Goal: Task Accomplishment & Management: Use online tool/utility

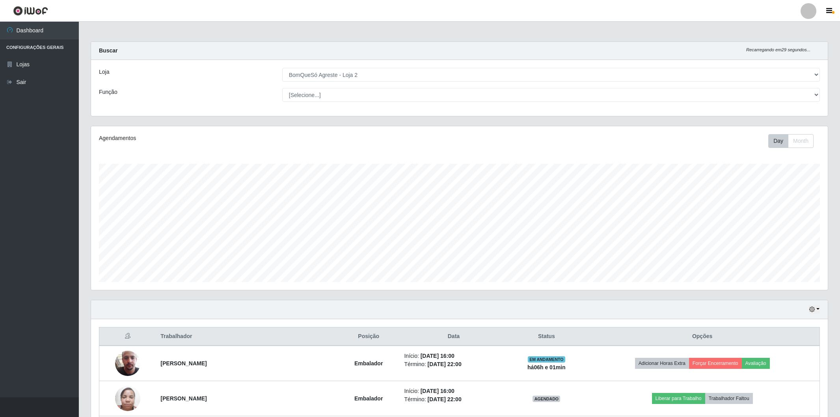
select select "214"
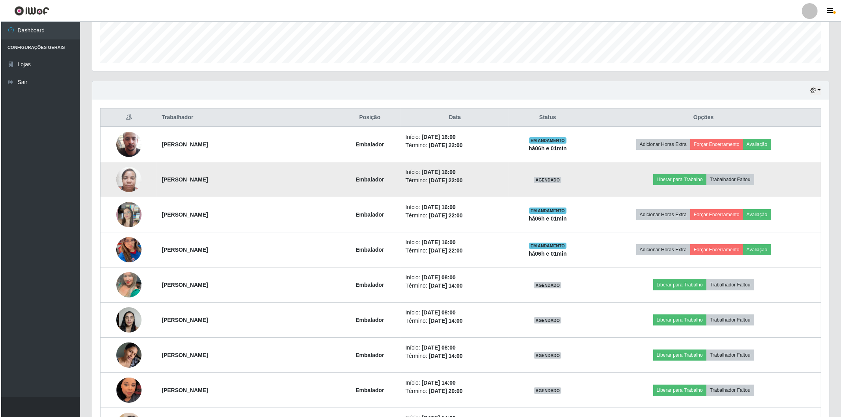
scroll to position [163, 737]
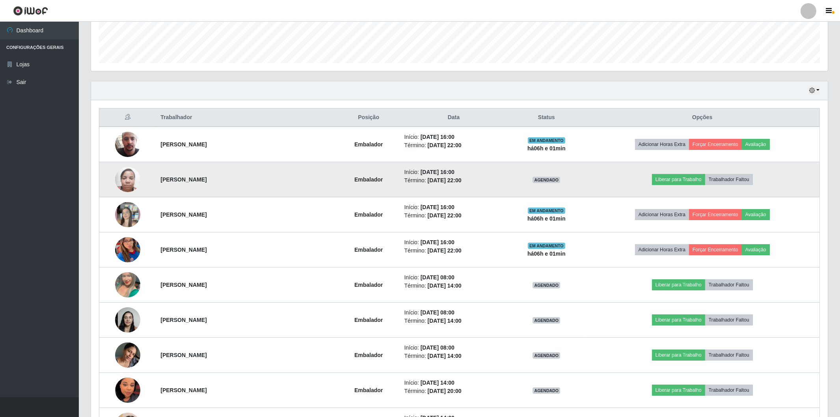
click at [125, 175] on img at bounding box center [127, 179] width 25 height 34
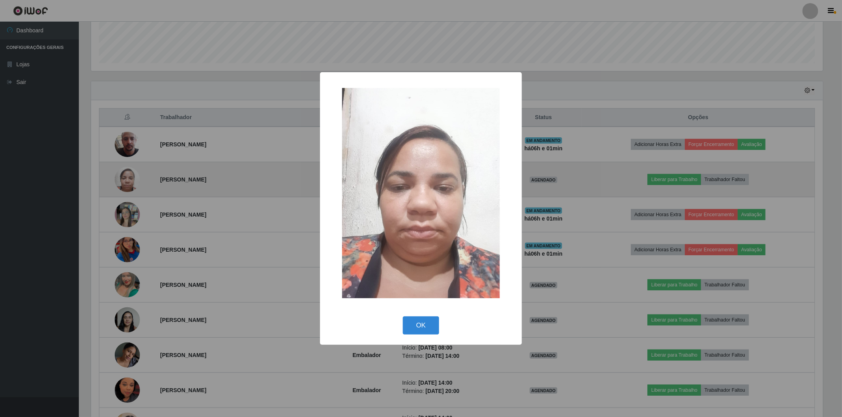
click at [124, 175] on div "× OK Cancel" at bounding box center [421, 208] width 842 height 417
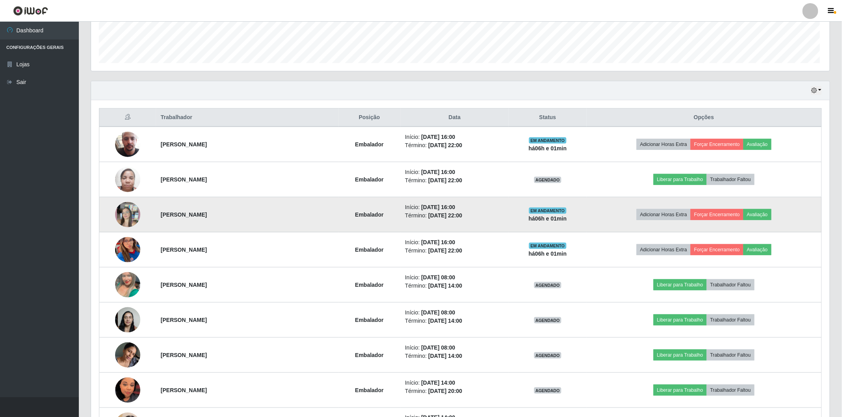
scroll to position [163, 737]
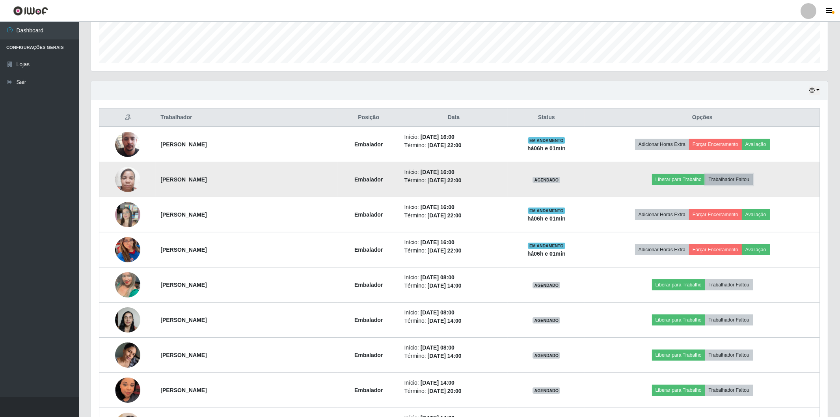
click at [741, 174] on button "Trabalhador Faltou" at bounding box center [730, 179] width 48 height 11
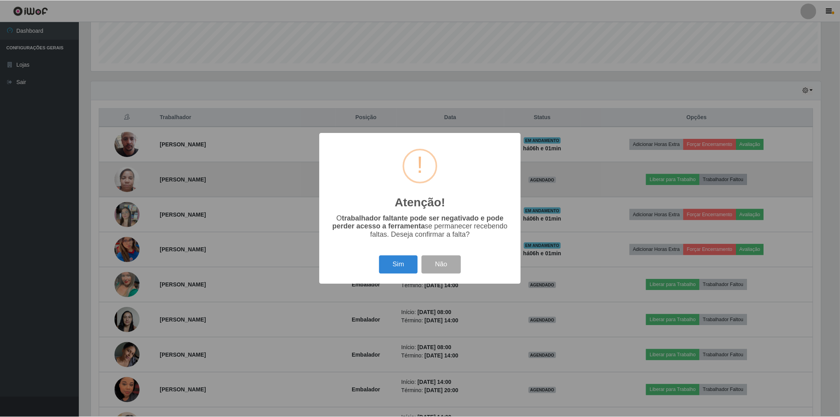
scroll to position [163, 732]
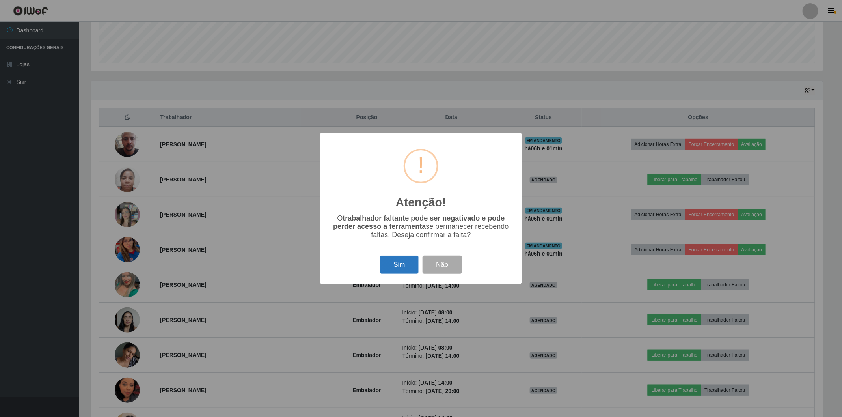
click at [387, 268] on button "Sim" at bounding box center [399, 265] width 38 height 19
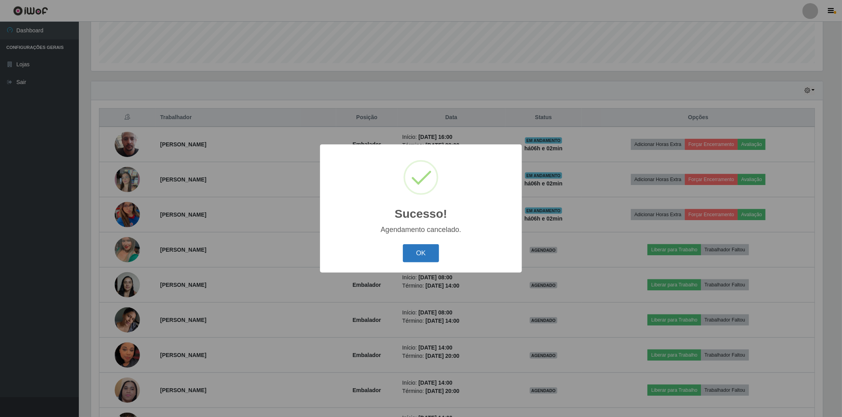
click at [415, 258] on button "OK" at bounding box center [421, 253] width 37 height 19
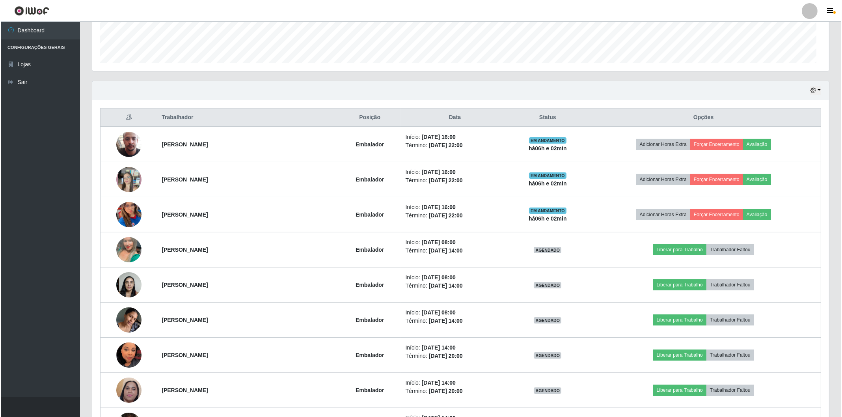
scroll to position [163, 737]
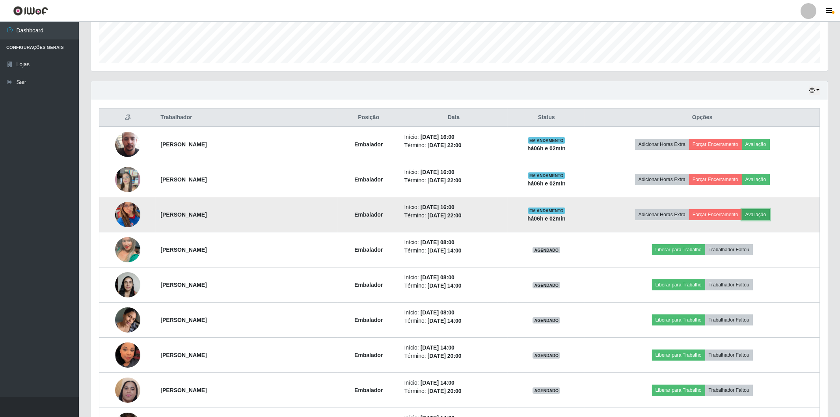
click at [765, 211] on button "Avaliação" at bounding box center [756, 214] width 28 height 11
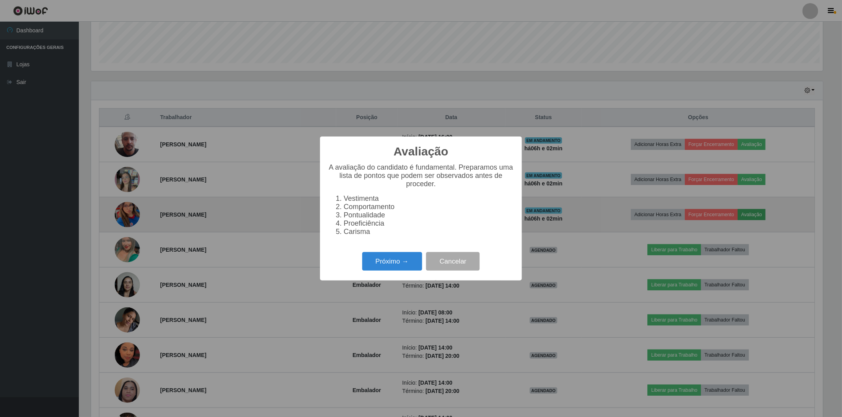
scroll to position [163, 732]
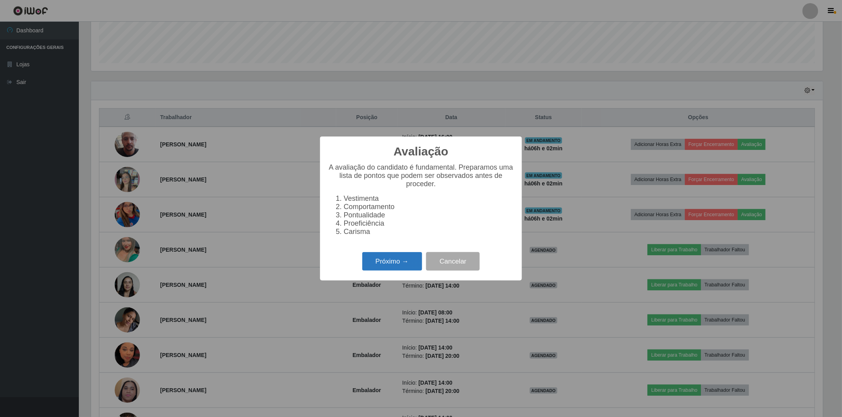
click at [385, 262] on button "Próximo →" at bounding box center [392, 261] width 60 height 19
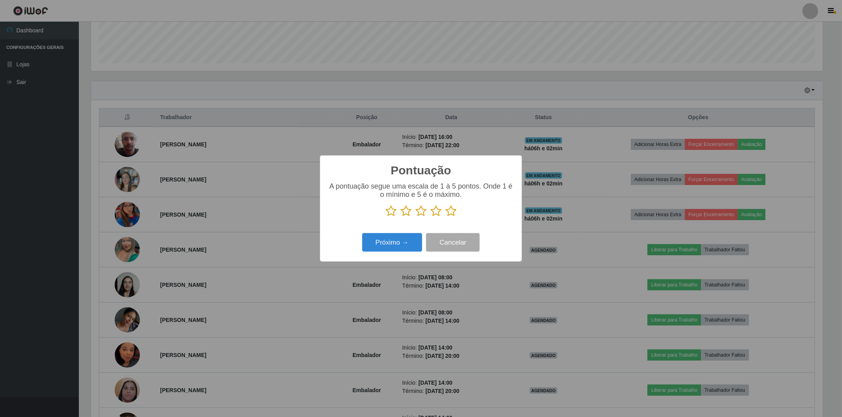
click at [448, 212] on icon at bounding box center [451, 211] width 11 height 12
click at [446, 217] on input "radio" at bounding box center [446, 217] width 0 height 0
click at [379, 246] on button "Próximo →" at bounding box center [392, 242] width 60 height 19
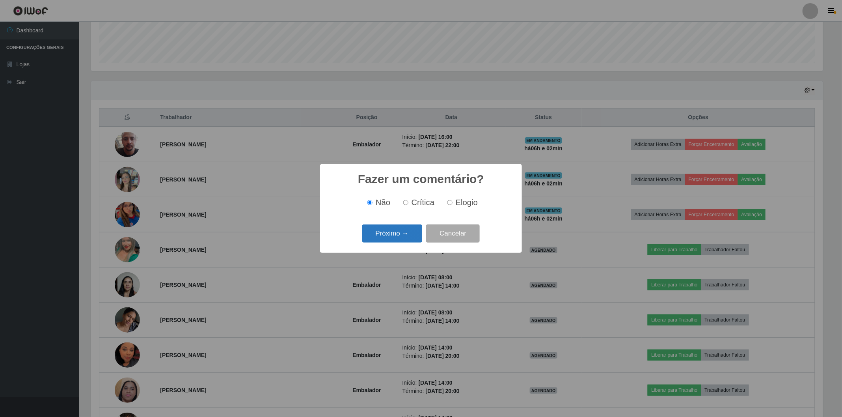
click at [388, 238] on button "Próximo →" at bounding box center [392, 233] width 60 height 19
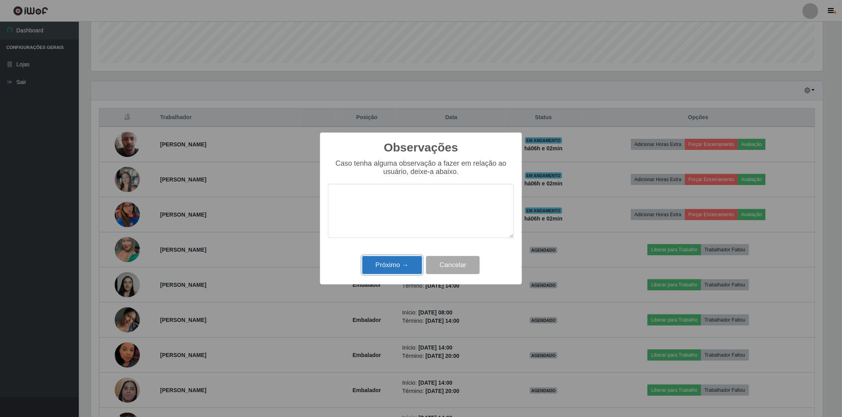
click at [388, 267] on button "Próximo →" at bounding box center [392, 265] width 60 height 19
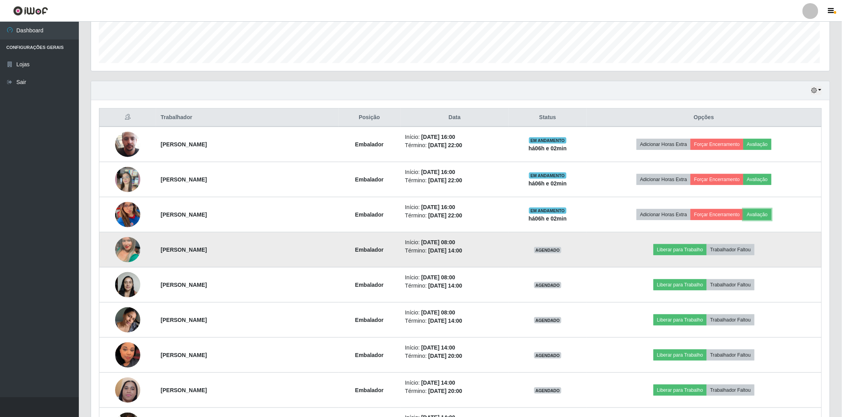
scroll to position [163, 737]
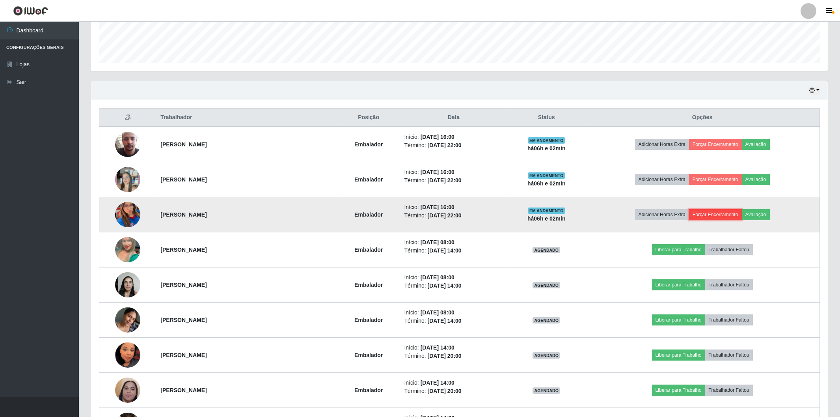
click at [708, 216] on button "Forçar Encerramento" at bounding box center [715, 214] width 53 height 11
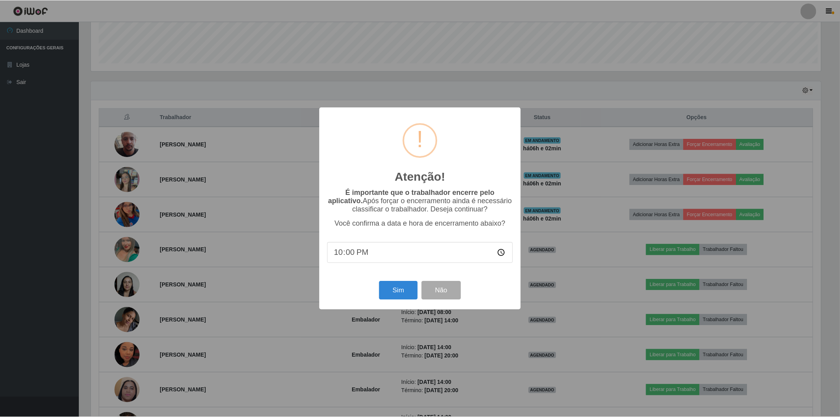
scroll to position [163, 732]
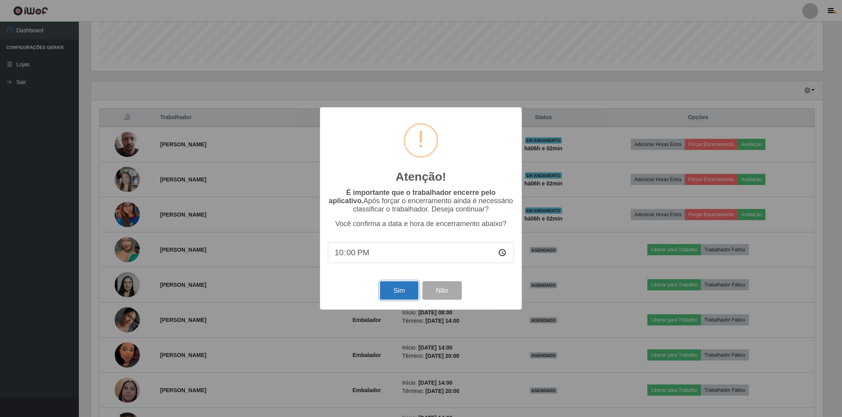
click at [414, 294] on button "Sim" at bounding box center [399, 290] width 38 height 19
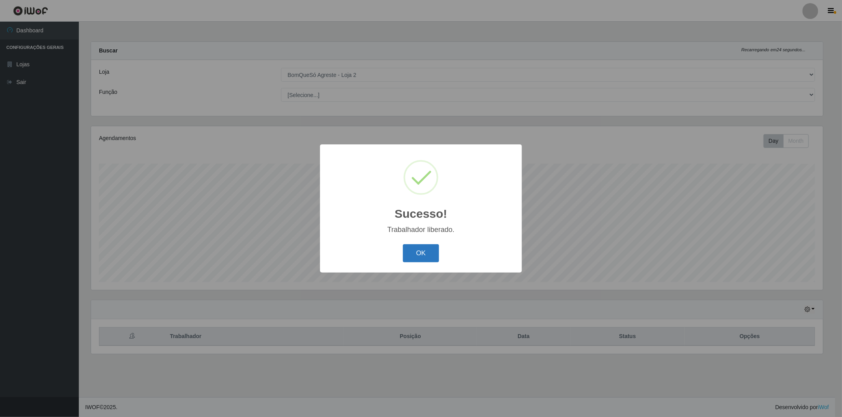
click at [429, 256] on button "OK" at bounding box center [421, 253] width 37 height 19
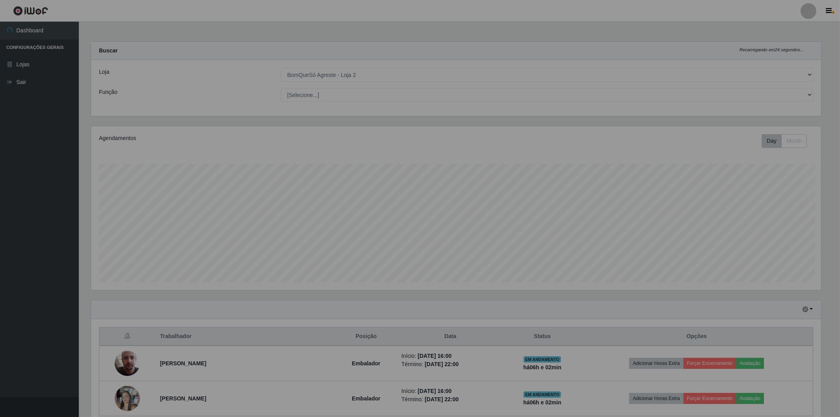
scroll to position [0, 0]
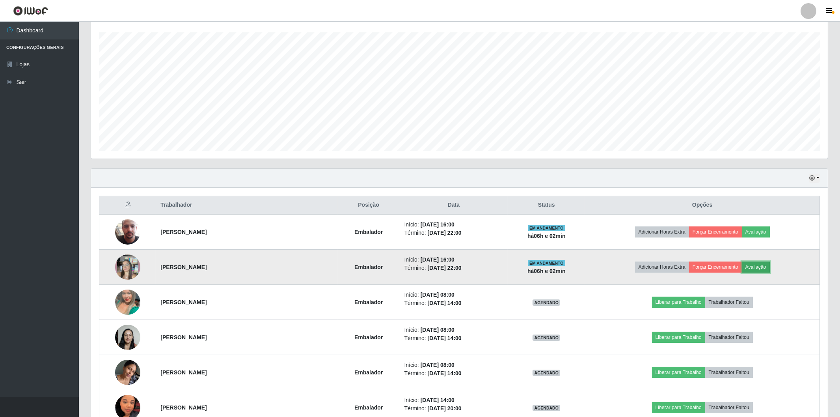
click at [766, 263] on button "Avaliação" at bounding box center [756, 266] width 28 height 11
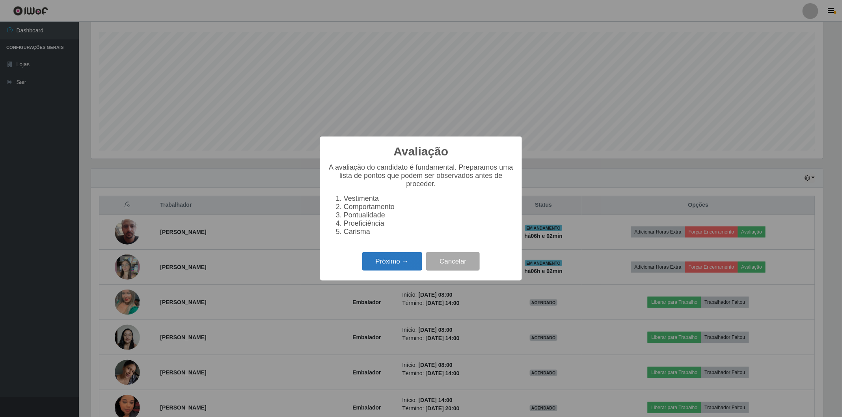
click at [386, 259] on button "Próximo →" at bounding box center [392, 261] width 60 height 19
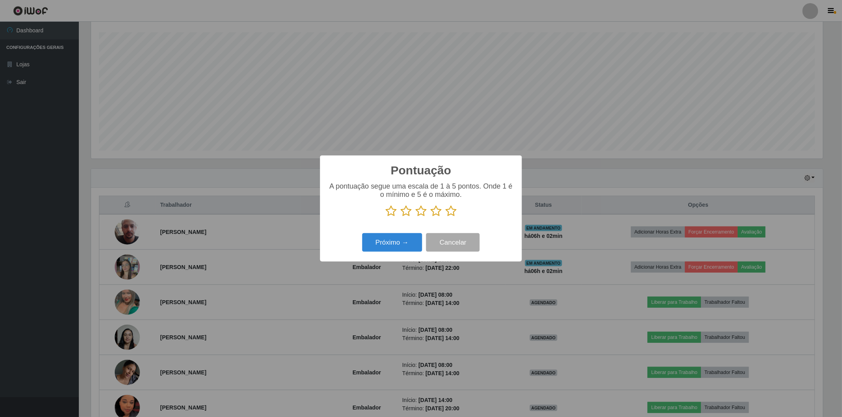
click at [450, 212] on icon at bounding box center [451, 211] width 11 height 12
click at [446, 217] on input "radio" at bounding box center [446, 217] width 0 height 0
click at [388, 241] on button "Próximo →" at bounding box center [392, 242] width 60 height 19
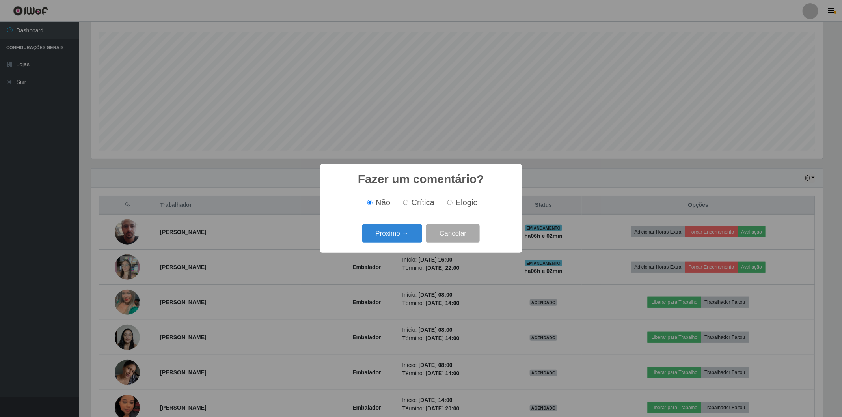
click at [388, 241] on button "Próximo →" at bounding box center [392, 233] width 60 height 19
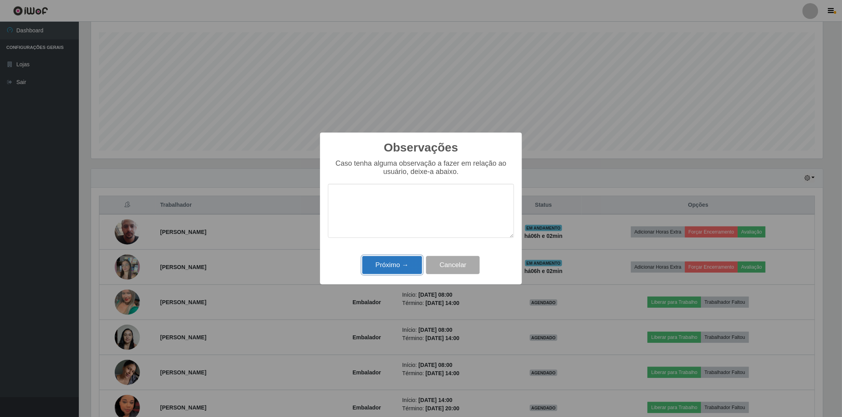
click at [392, 262] on button "Próximo →" at bounding box center [392, 265] width 60 height 19
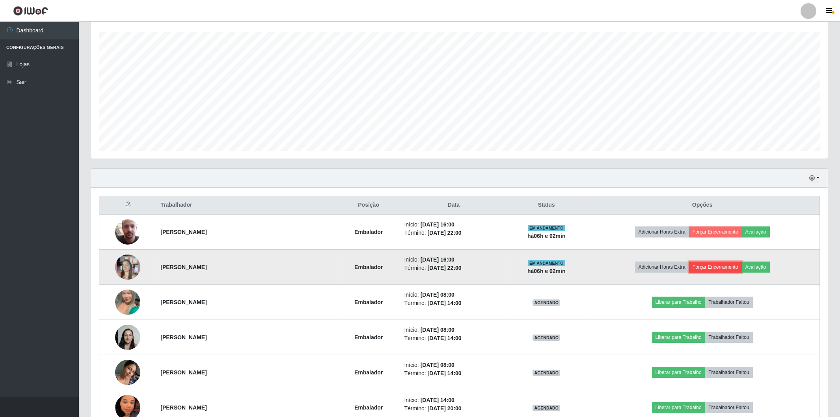
click at [707, 262] on button "Forçar Encerramento" at bounding box center [715, 266] width 53 height 11
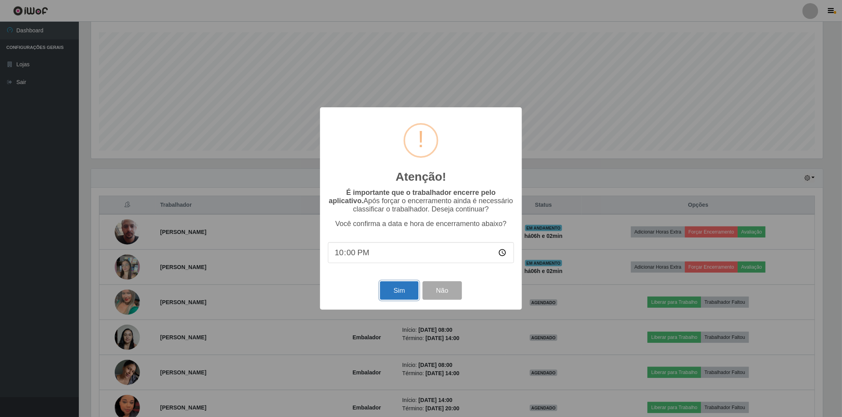
click at [403, 290] on button "Sim" at bounding box center [399, 290] width 38 height 19
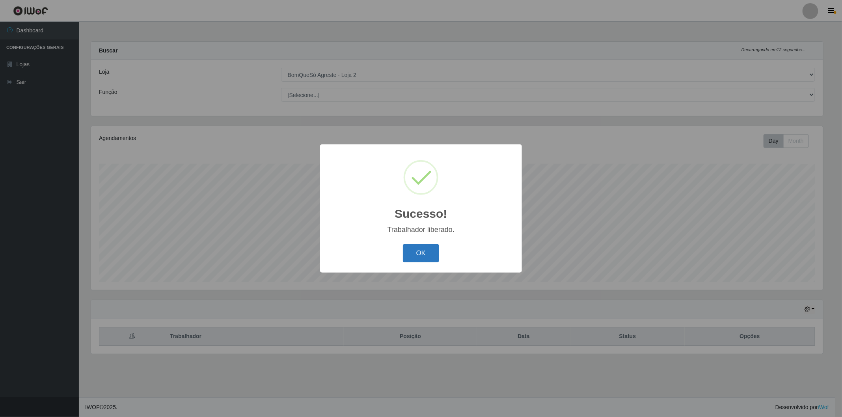
click at [422, 254] on button "OK" at bounding box center [421, 253] width 37 height 19
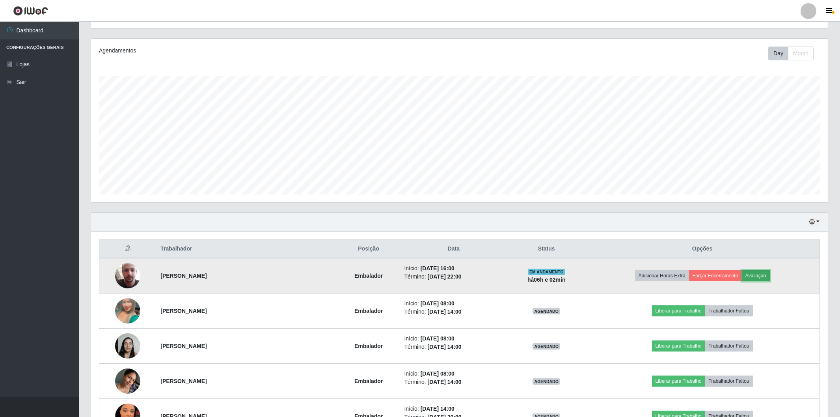
click at [764, 278] on button "Avaliação" at bounding box center [756, 275] width 28 height 11
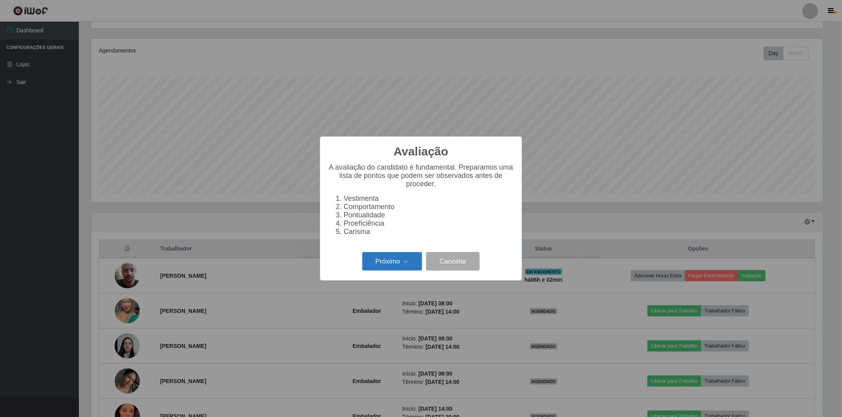
click at [388, 265] on button "Próximo →" at bounding box center [392, 261] width 60 height 19
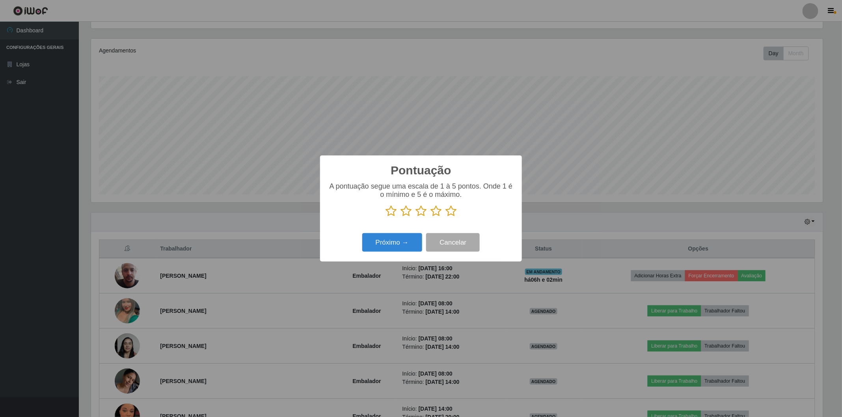
click at [448, 214] on icon at bounding box center [451, 211] width 11 height 12
click at [446, 217] on input "radio" at bounding box center [446, 217] width 0 height 0
click at [385, 243] on button "Próximo →" at bounding box center [392, 242] width 60 height 19
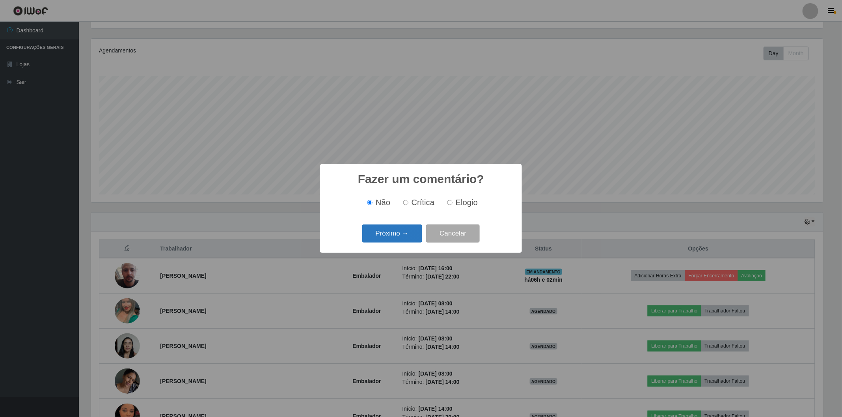
click at [396, 239] on button "Próximo →" at bounding box center [392, 233] width 60 height 19
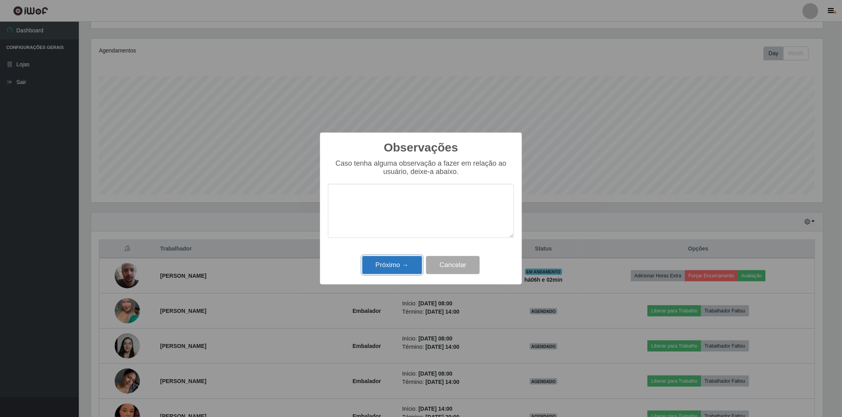
click at [396, 267] on button "Próximo →" at bounding box center [392, 265] width 60 height 19
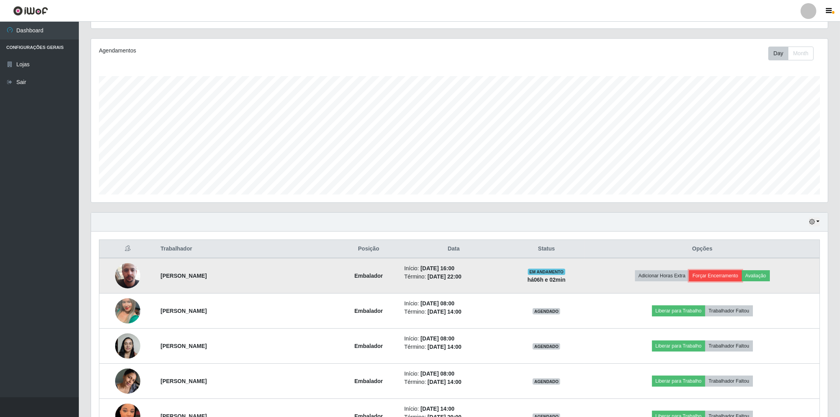
click at [719, 271] on button "Forçar Encerramento" at bounding box center [715, 275] width 53 height 11
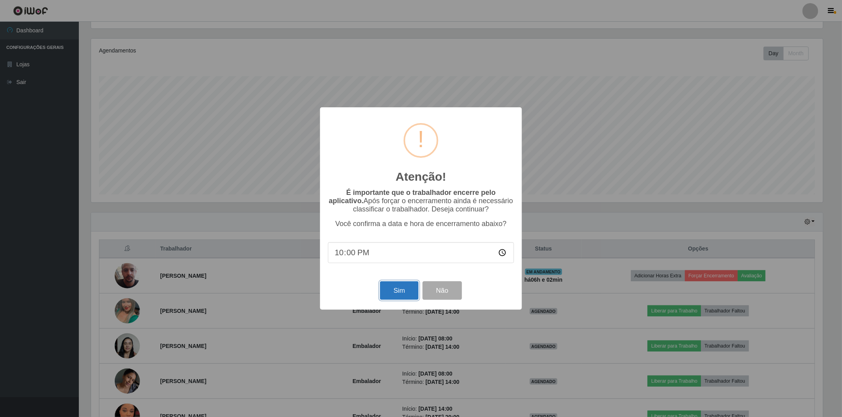
click at [403, 289] on button "Sim" at bounding box center [399, 290] width 38 height 19
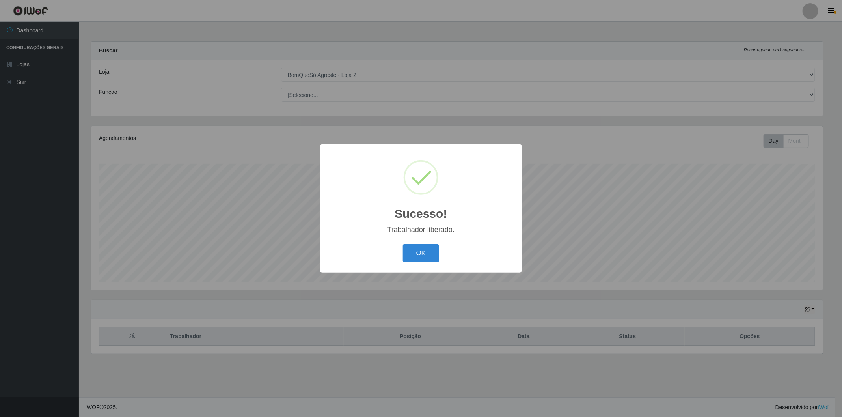
click at [423, 243] on div "OK Cancel" at bounding box center [421, 253] width 186 height 22
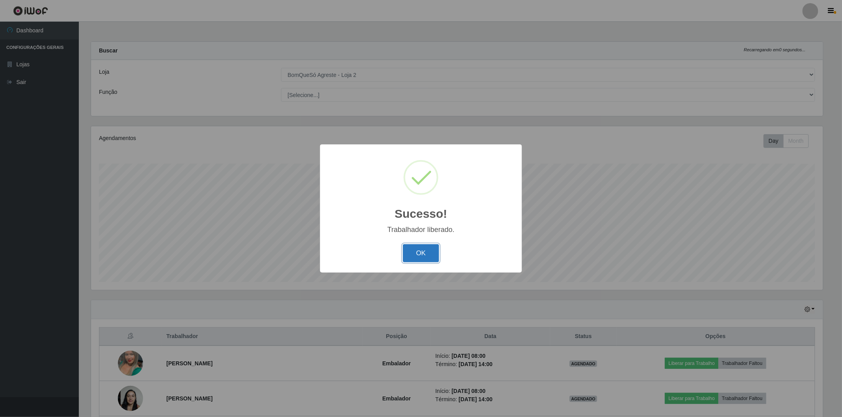
click at [428, 254] on button "OK" at bounding box center [421, 253] width 37 height 19
